Goal: Transaction & Acquisition: Obtain resource

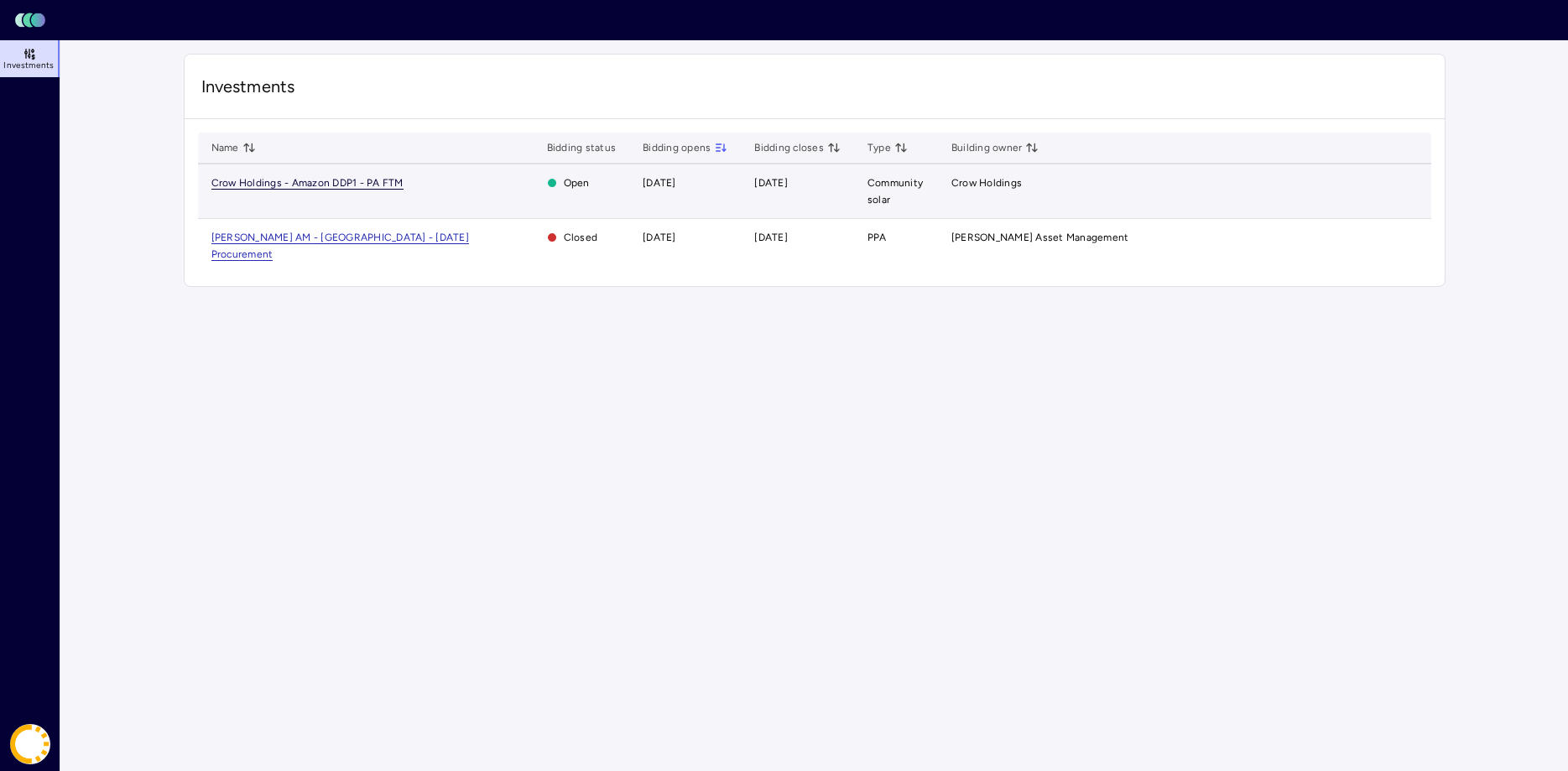
click at [314, 182] on span "Crow Holdings - Amazon DDP1 - PA FTM" at bounding box center [308, 183] width 192 height 12
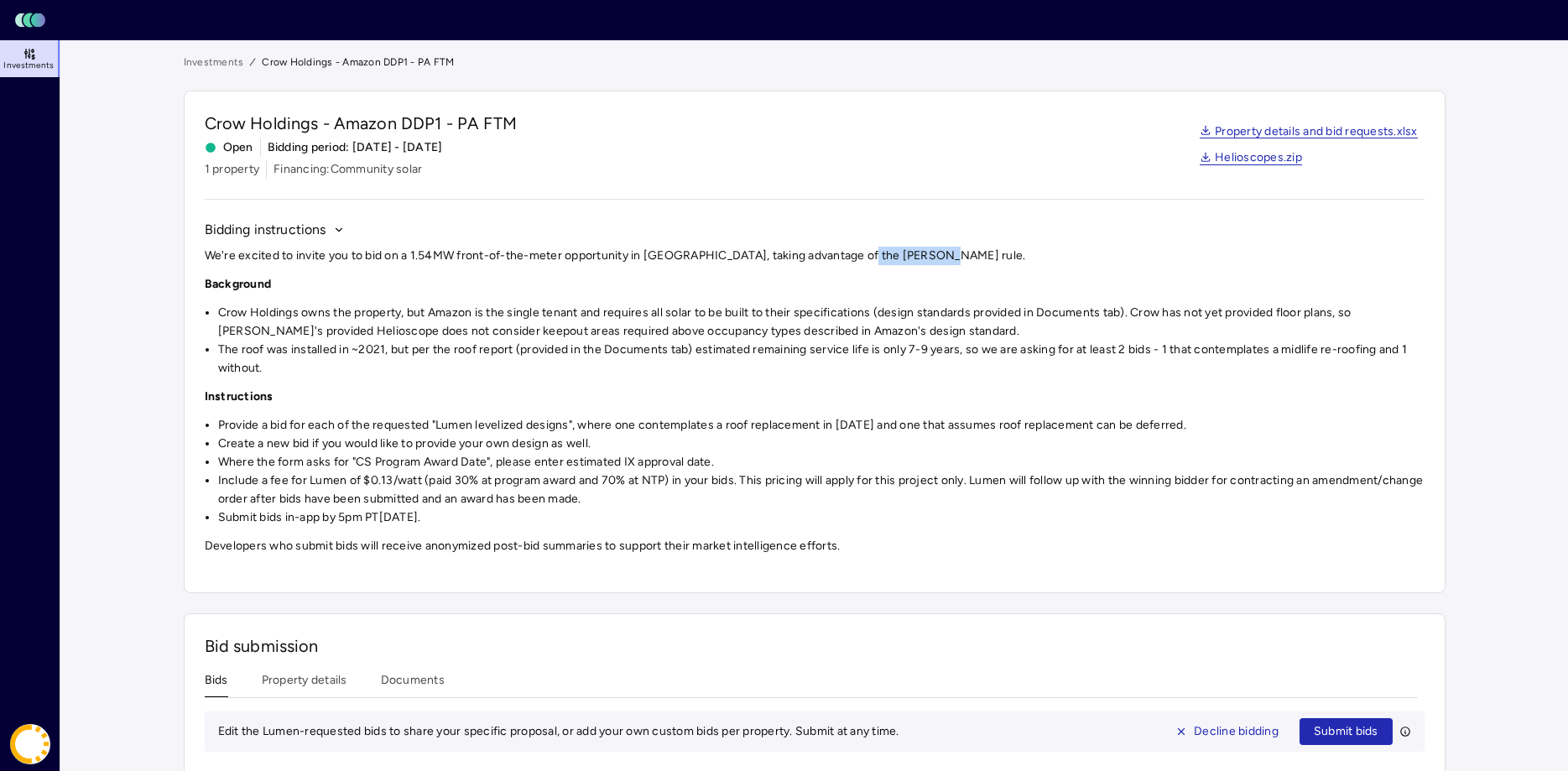
drag, startPoint x: 932, startPoint y: 254, endPoint x: 855, endPoint y: 256, distance: 77.0
click at [855, 256] on p "We're excited to invite you to bid on a 1.54MW front-of-the-meter opportunity i…" at bounding box center [814, 256] width 1220 height 19
copy p "[PERSON_NAME] rule"
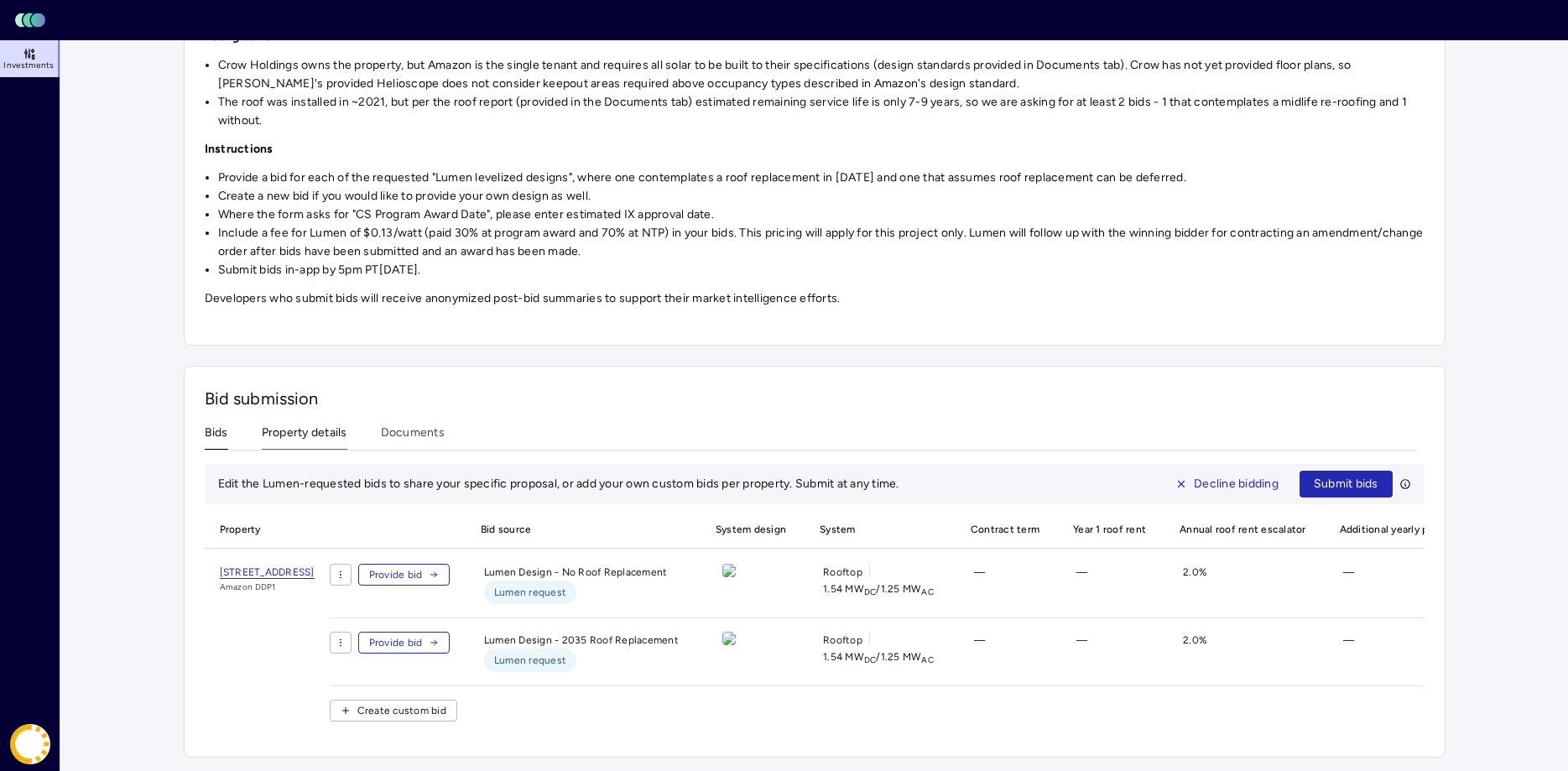
click at [316, 443] on div "Investments Crow Holdings - Amazon DDP1 - PA FTM Crow Holdings - Amazon DDP1 - …" at bounding box center [814, 281] width 1261 height 951
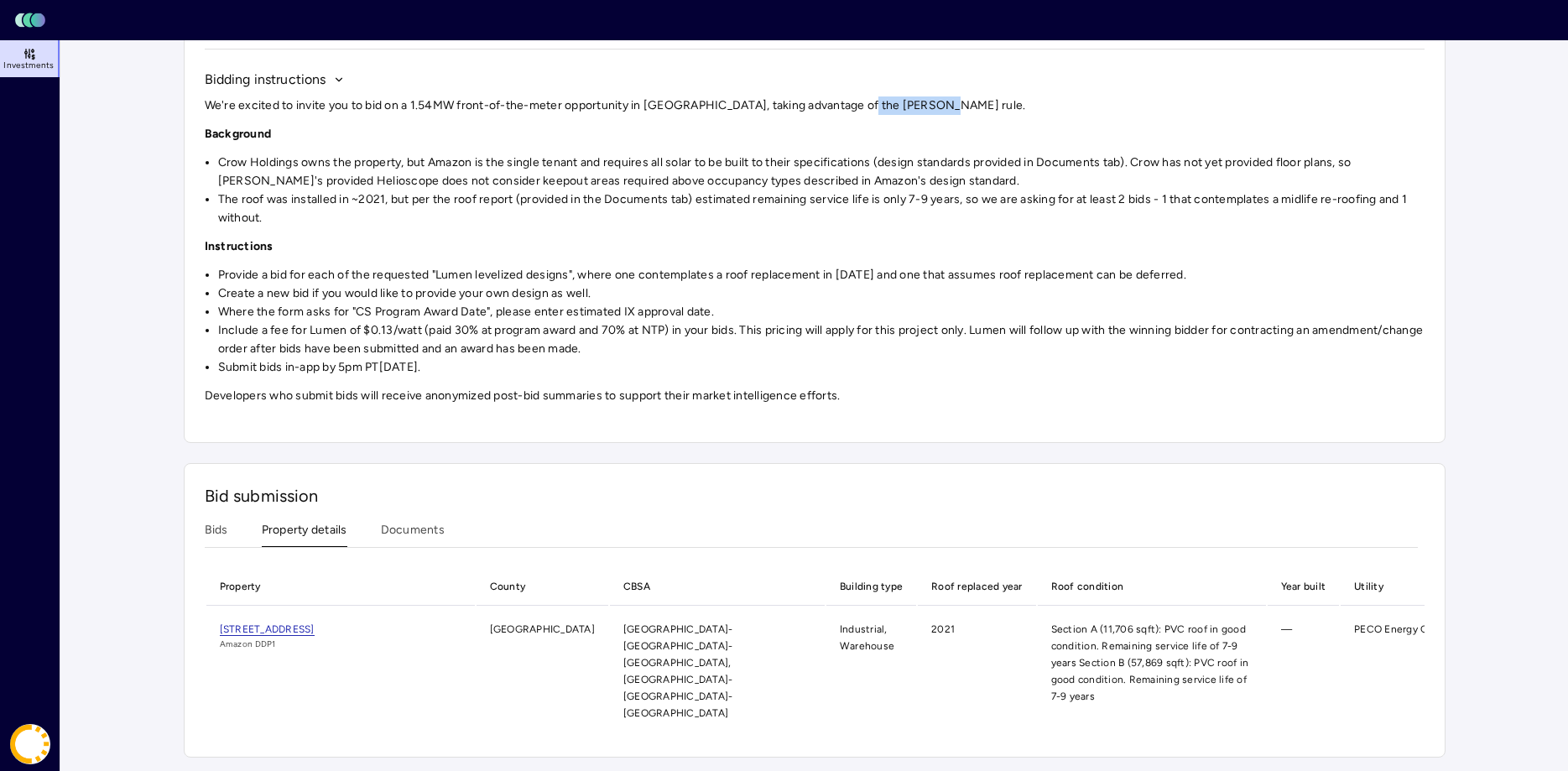
scroll to position [137, 0]
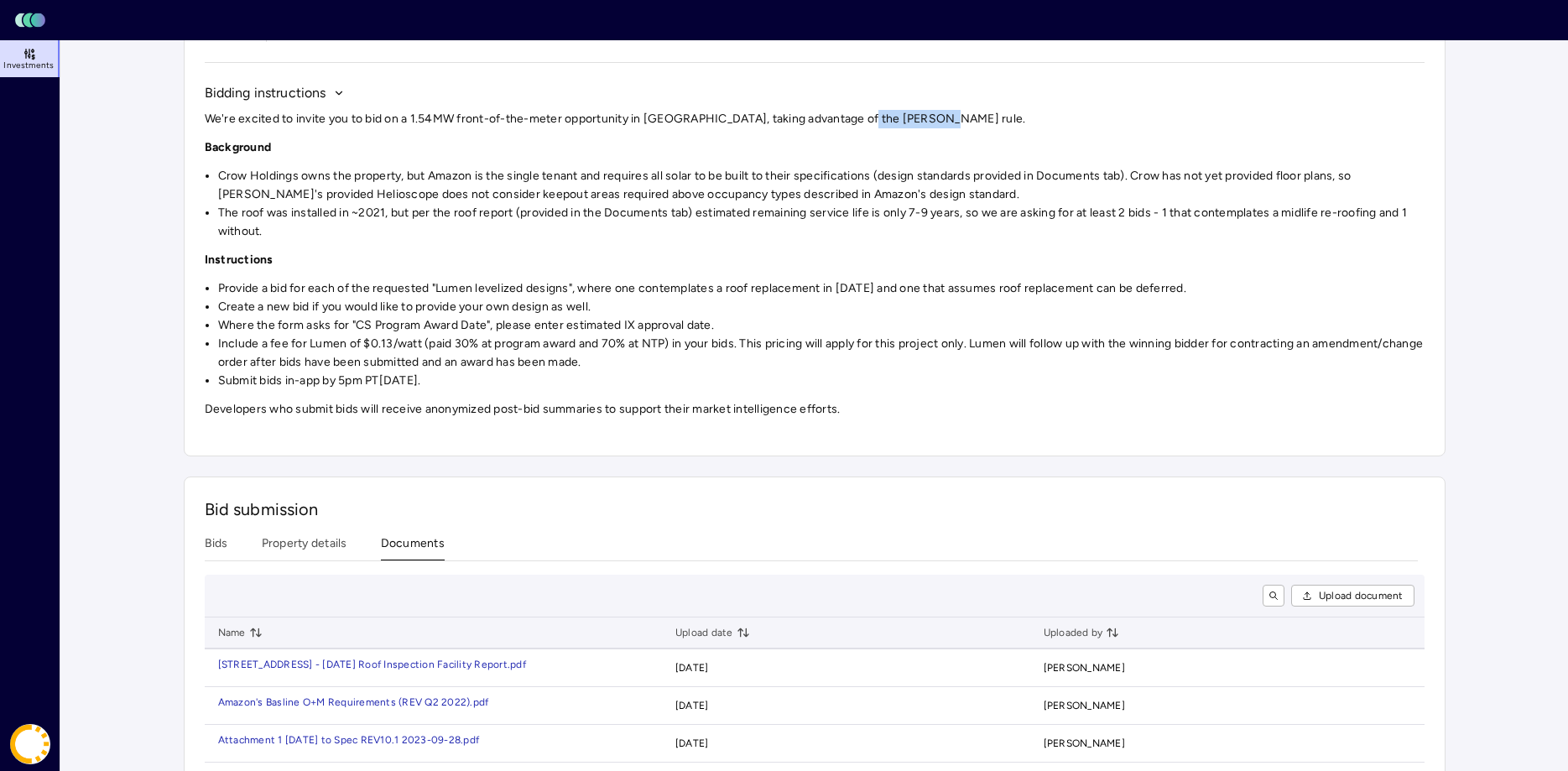
click at [391, 539] on button "Documents" at bounding box center [412, 547] width 63 height 26
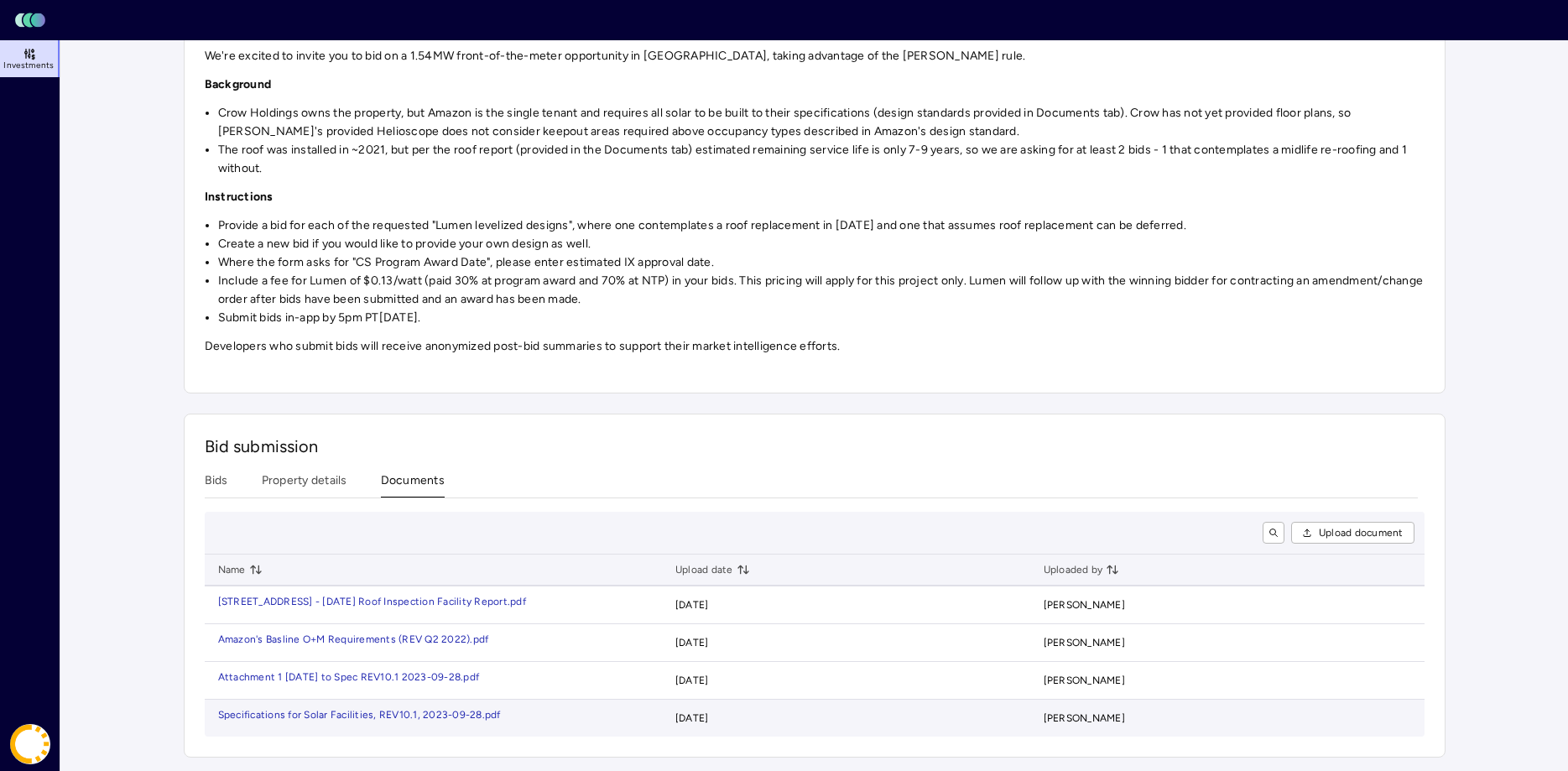
click at [383, 708] on td "Specifications for Solar Facilities, REV10.1, 2023-0 9-28.pdf" at bounding box center [433, 718] width 457 height 37
click at [375, 712] on div "Specifications for Solar Facilities, REV10.1, 2023-0" at bounding box center [338, 714] width 242 height 10
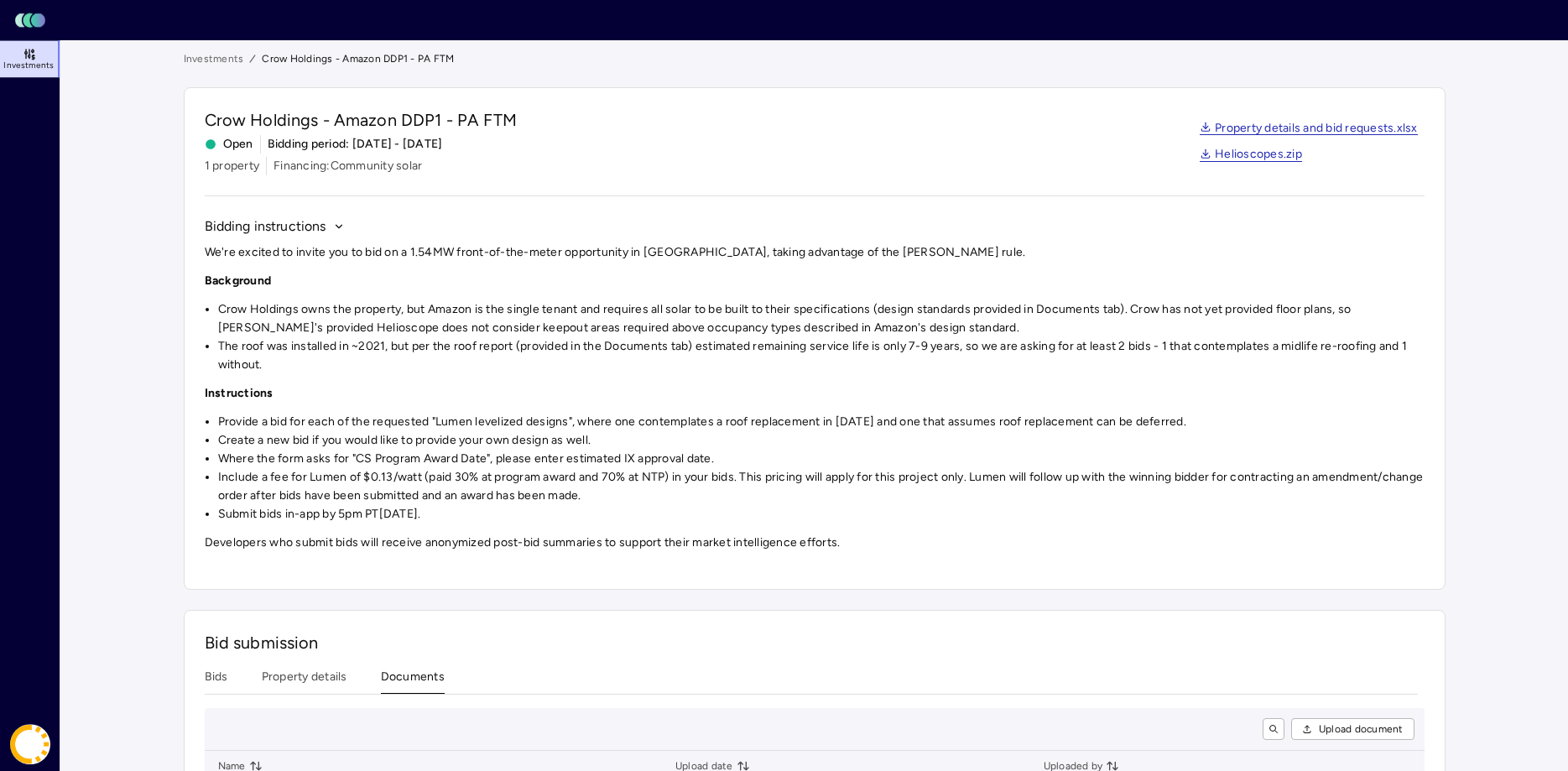
scroll to position [0, 0]
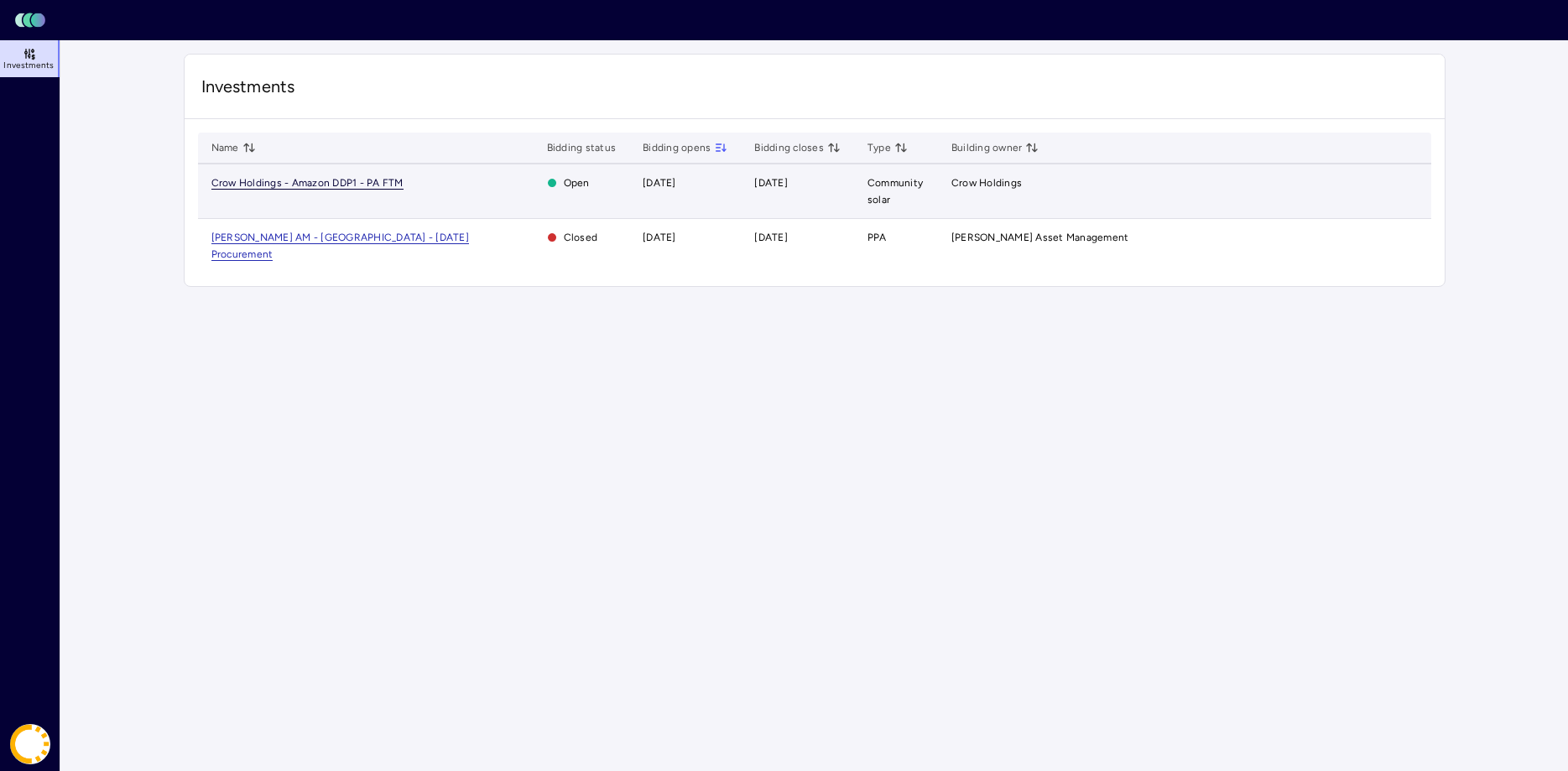
click at [327, 182] on span "Crow Holdings - Amazon DDP1 - PA FTM" at bounding box center [308, 183] width 192 height 12
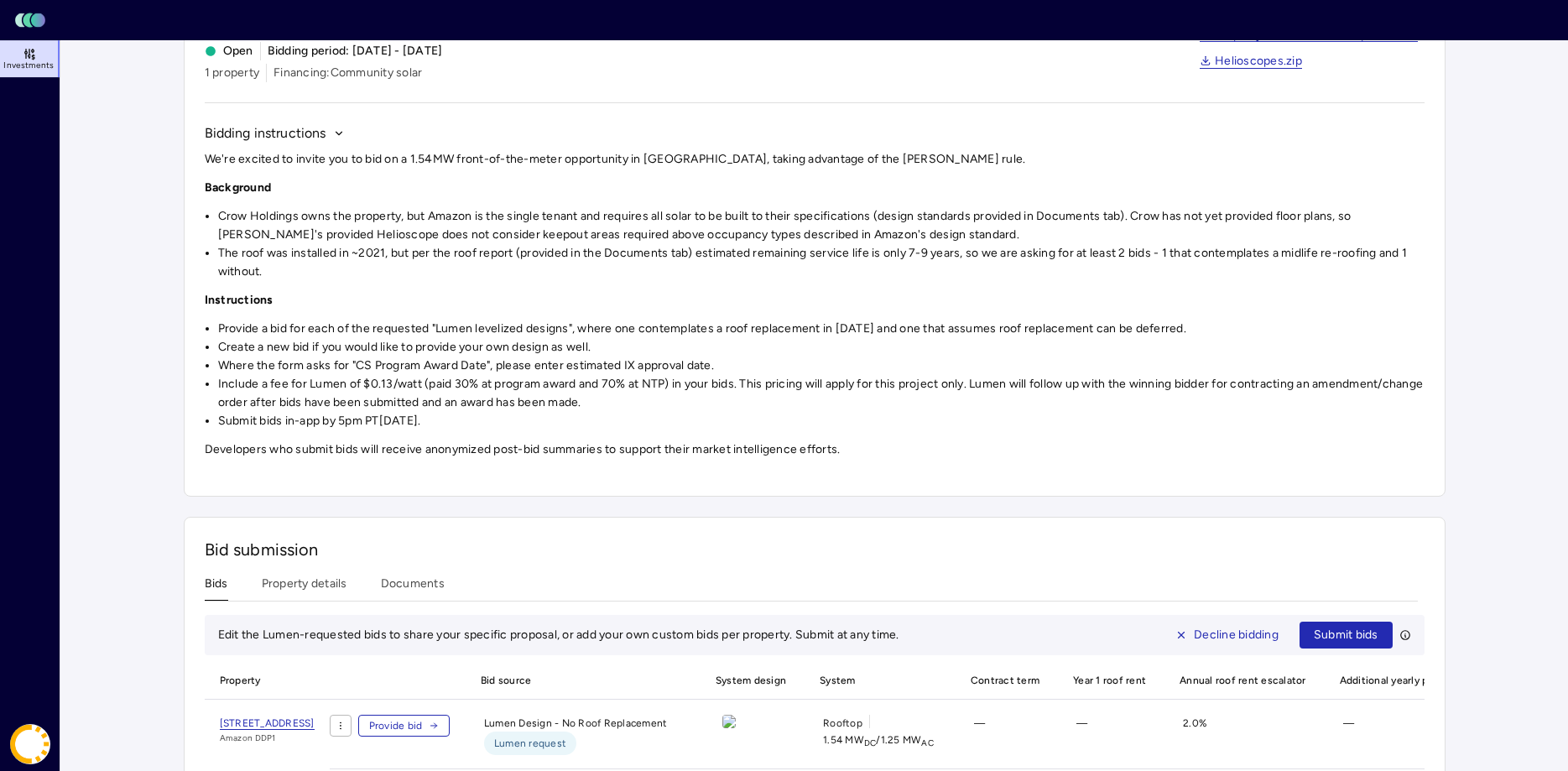
scroll to position [254, 0]
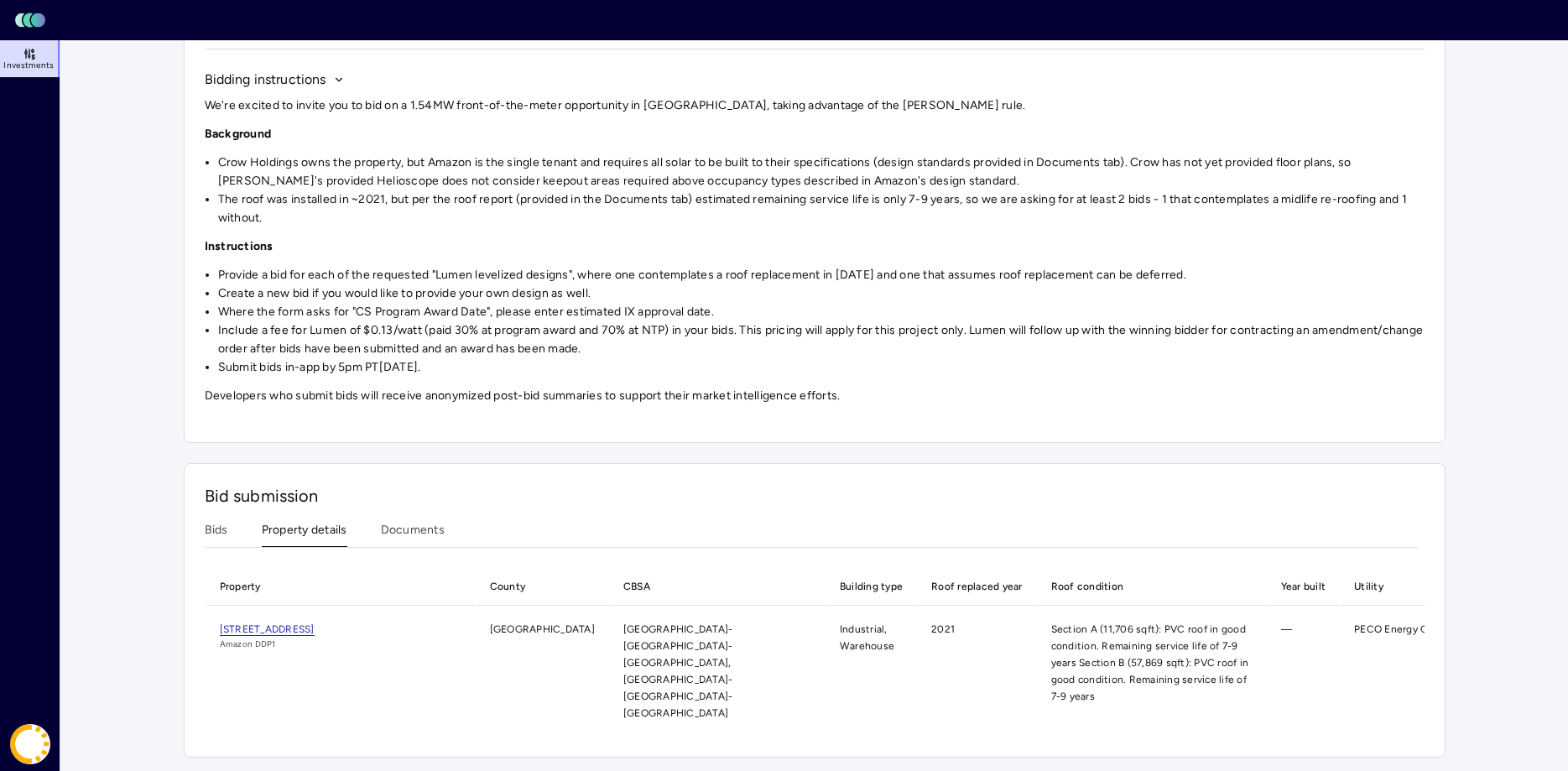
scroll to position [137, 0]
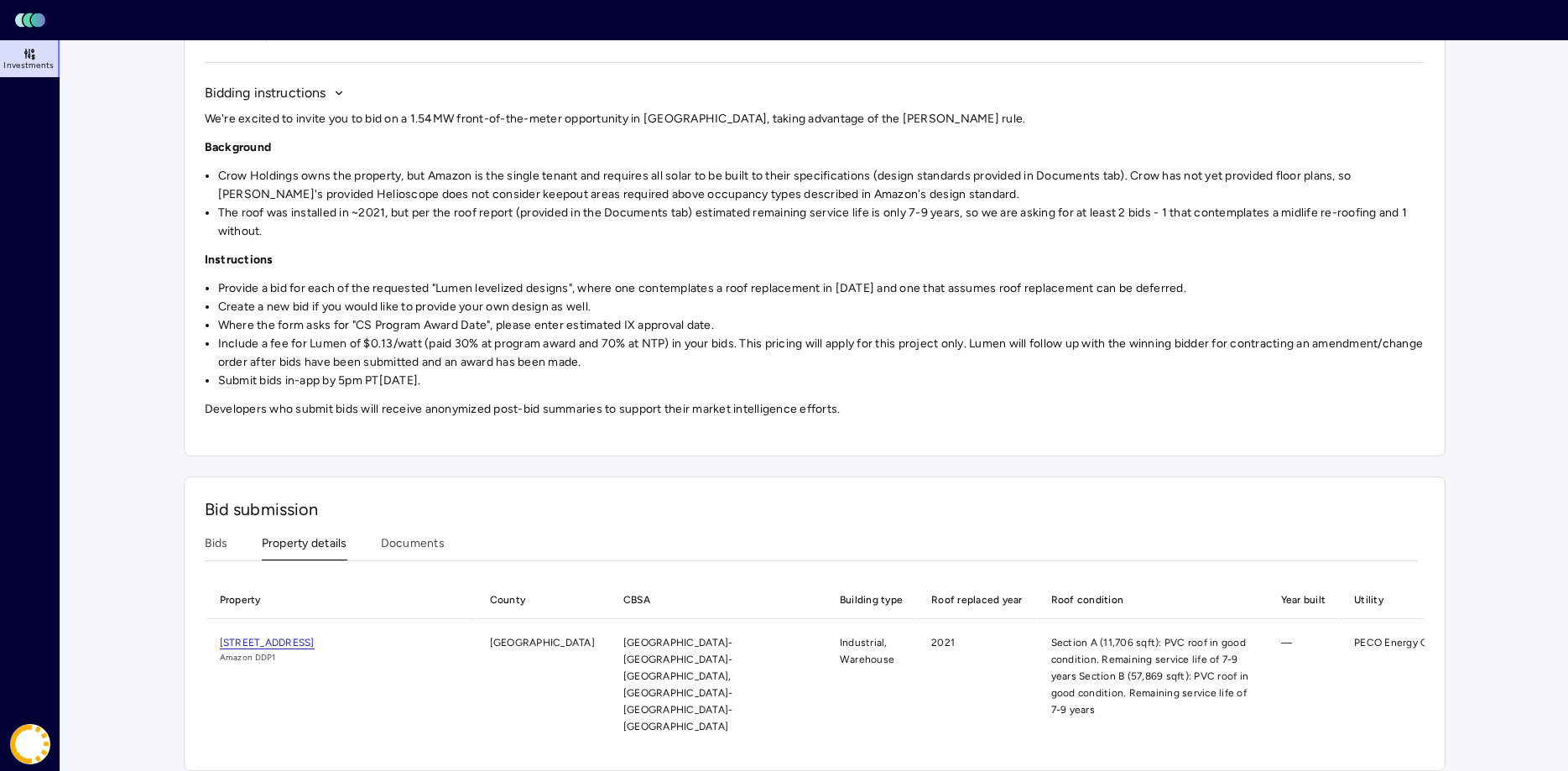
click at [298, 431] on div "Investments Crow Holdings - Amazon DDP1 - PA FTM Crow Holdings - Amazon DDP1 - …" at bounding box center [814, 344] width 1261 height 854
click at [1346, 646] on td "PECO Energy Co" at bounding box center [1394, 684] width 108 height 128
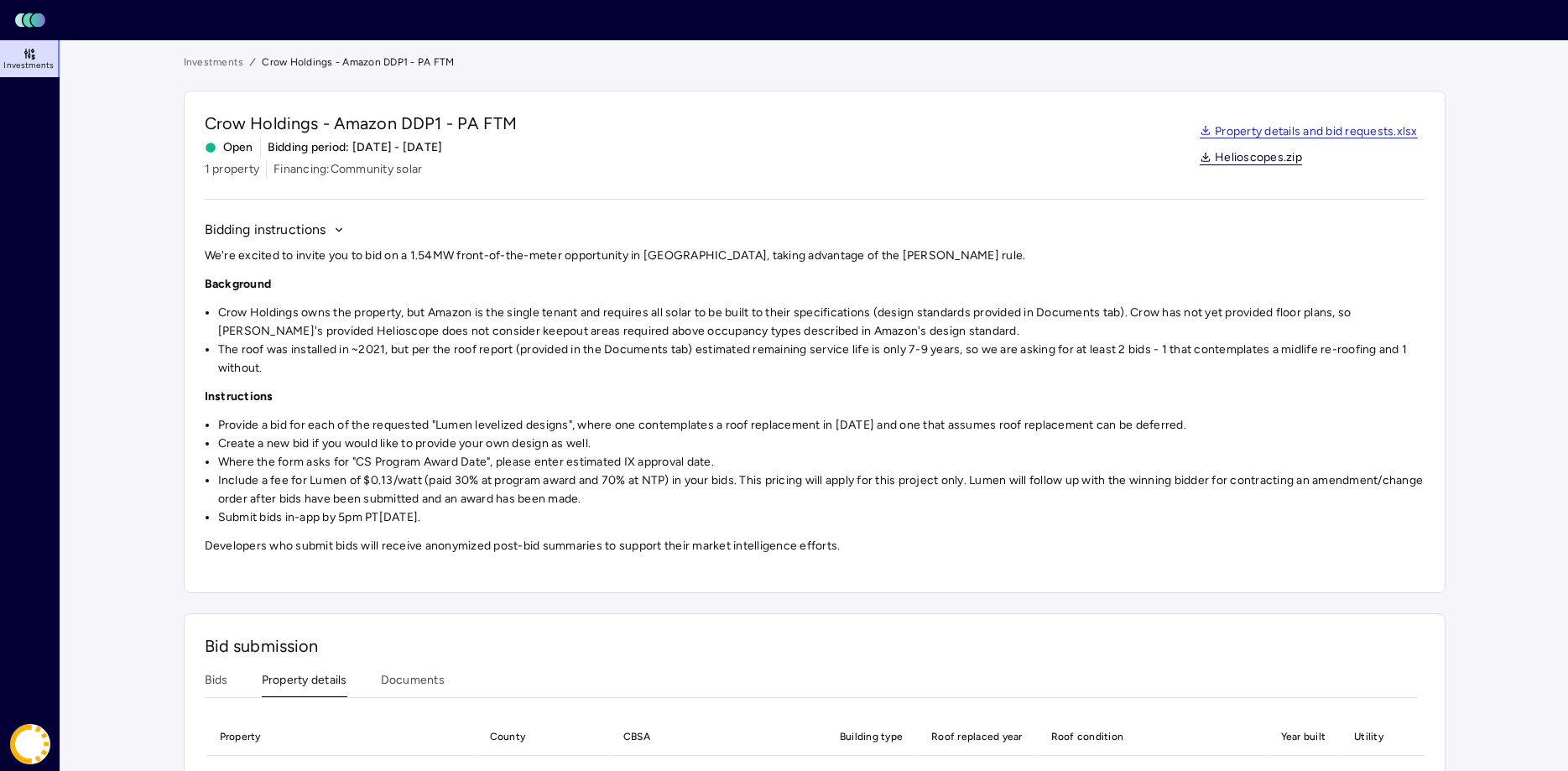
click at [1243, 155] on link "Helioscopes.zip" at bounding box center [1251, 158] width 102 height 13
click at [1155, 5] on header "Toggle Sidebar Lumen Energy Logo" at bounding box center [784, 20] width 1568 height 41
click at [1258, 133] on link "Property details and bid requests.xlsx" at bounding box center [1308, 132] width 218 height 13
